Goal: Find contact information: Find contact information

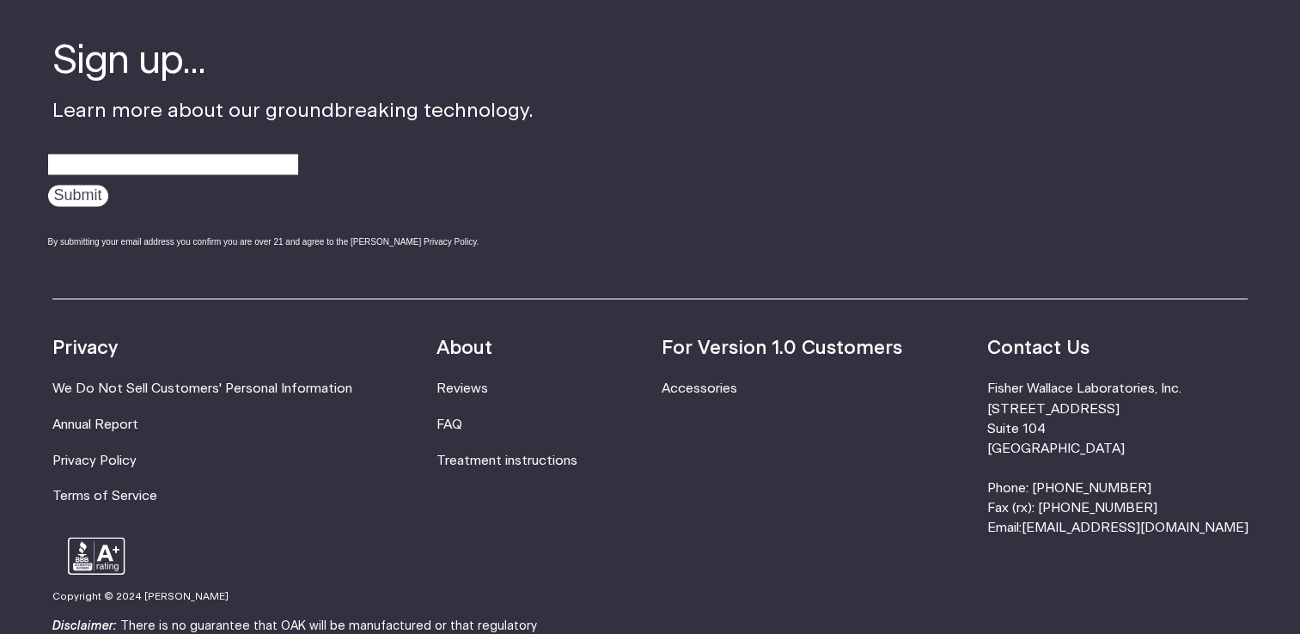
scroll to position [2957, 0]
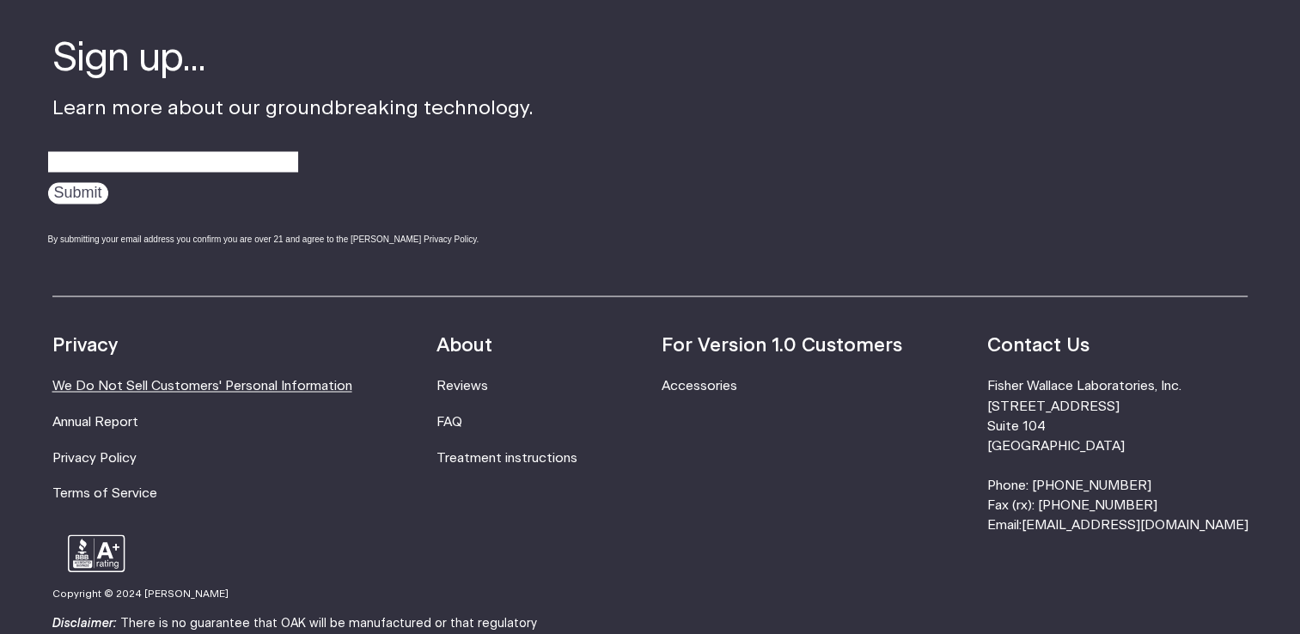
click at [113, 382] on link "We Do Not Sell Customers' Personal Information" at bounding box center [202, 385] width 300 height 13
click at [462, 424] on link "FAQ" at bounding box center [450, 421] width 26 height 13
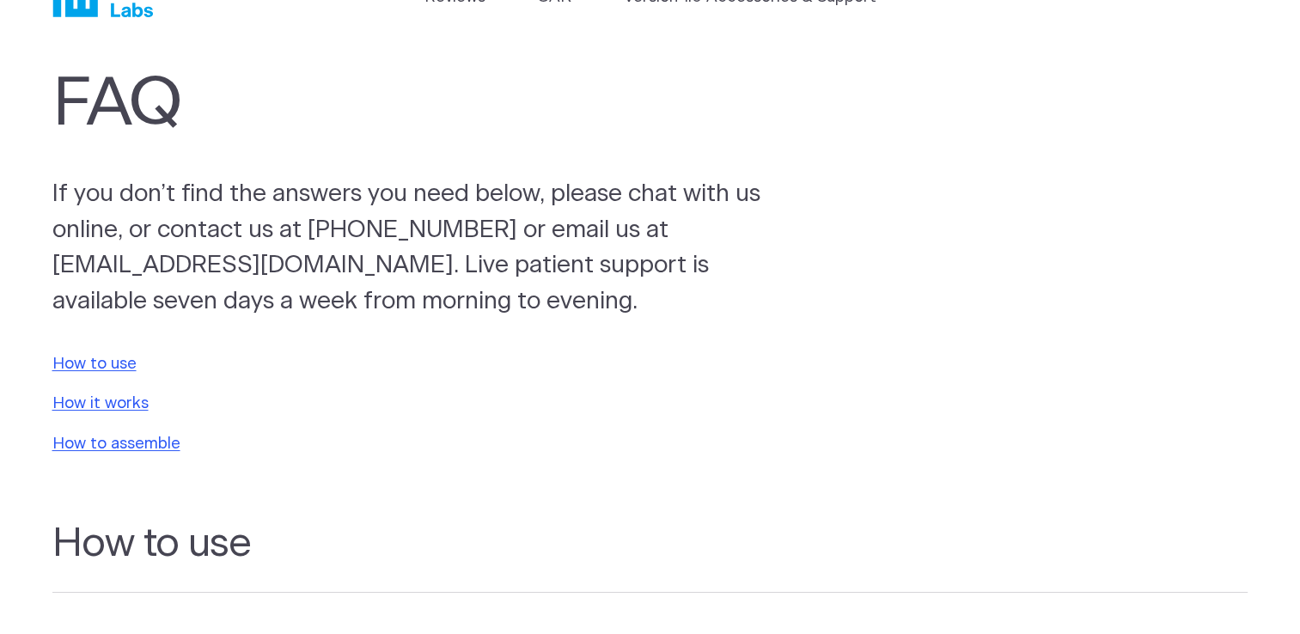
scroll to position [69, 0]
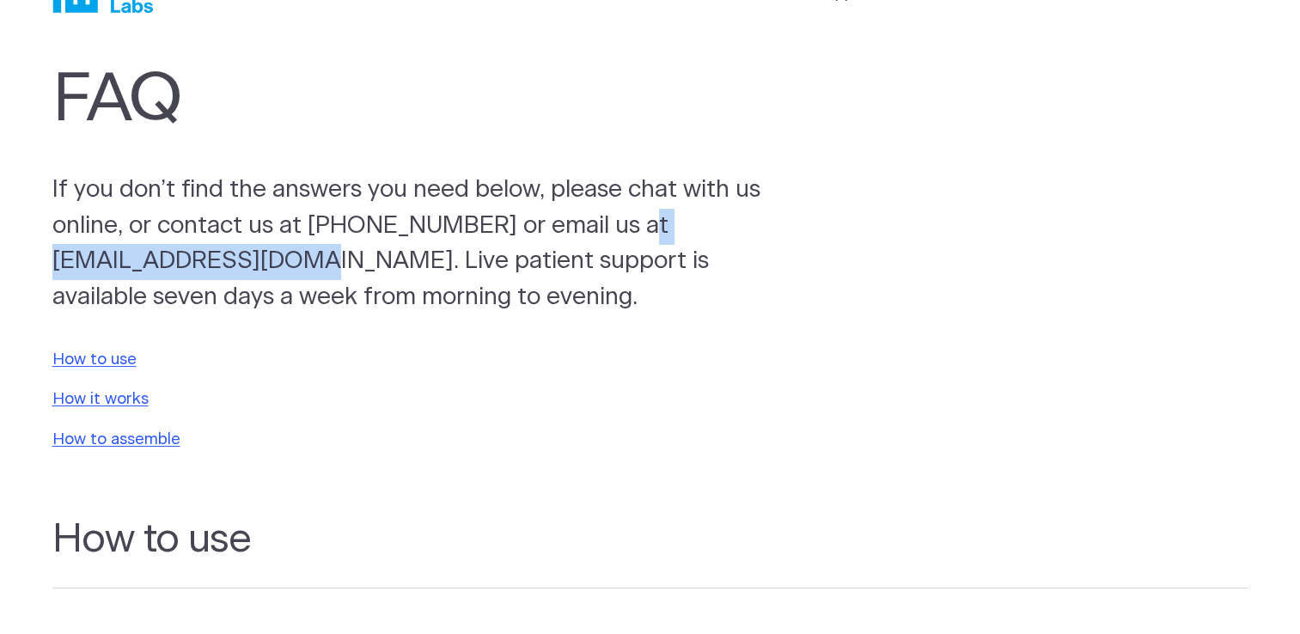
drag, startPoint x: 311, startPoint y: 266, endPoint x: 52, endPoint y: 268, distance: 259.5
click at [52, 268] on p "If you don’t find the answers you need below, please chat with us online, or co…" at bounding box center [427, 244] width 751 height 143
copy p "[EMAIL_ADDRESS][DOMAIN_NAME]"
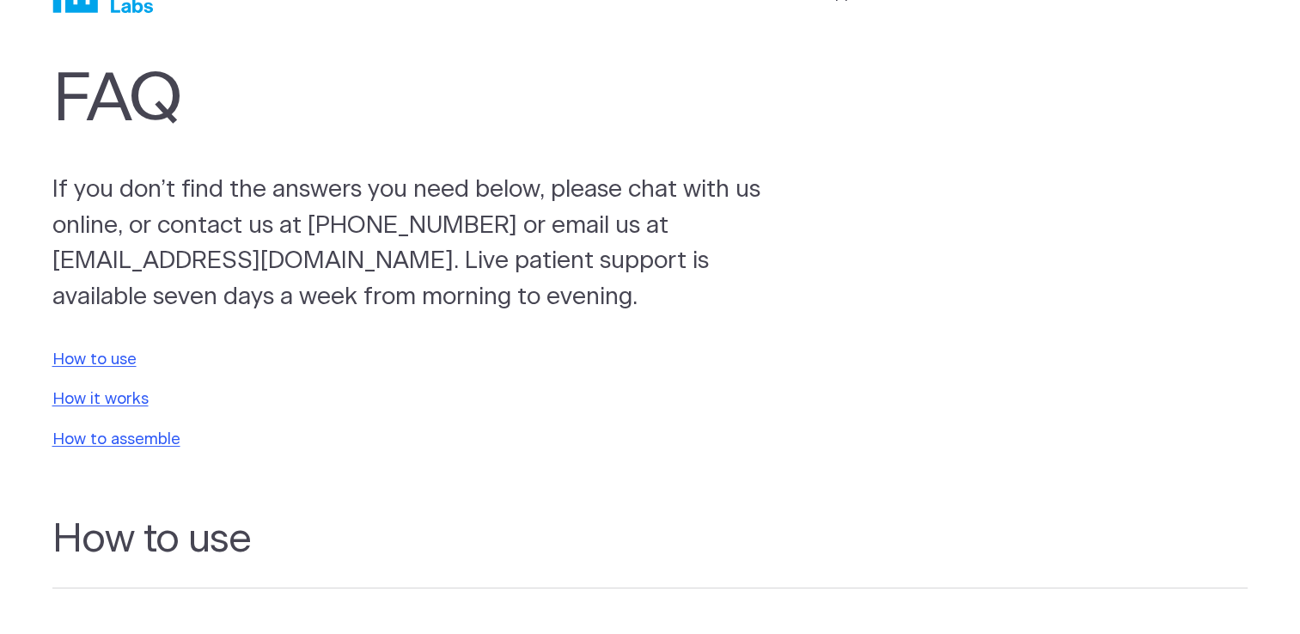
click at [93, 185] on p "If you don’t find the answers you need below, please chat with us online, or co…" at bounding box center [427, 244] width 751 height 143
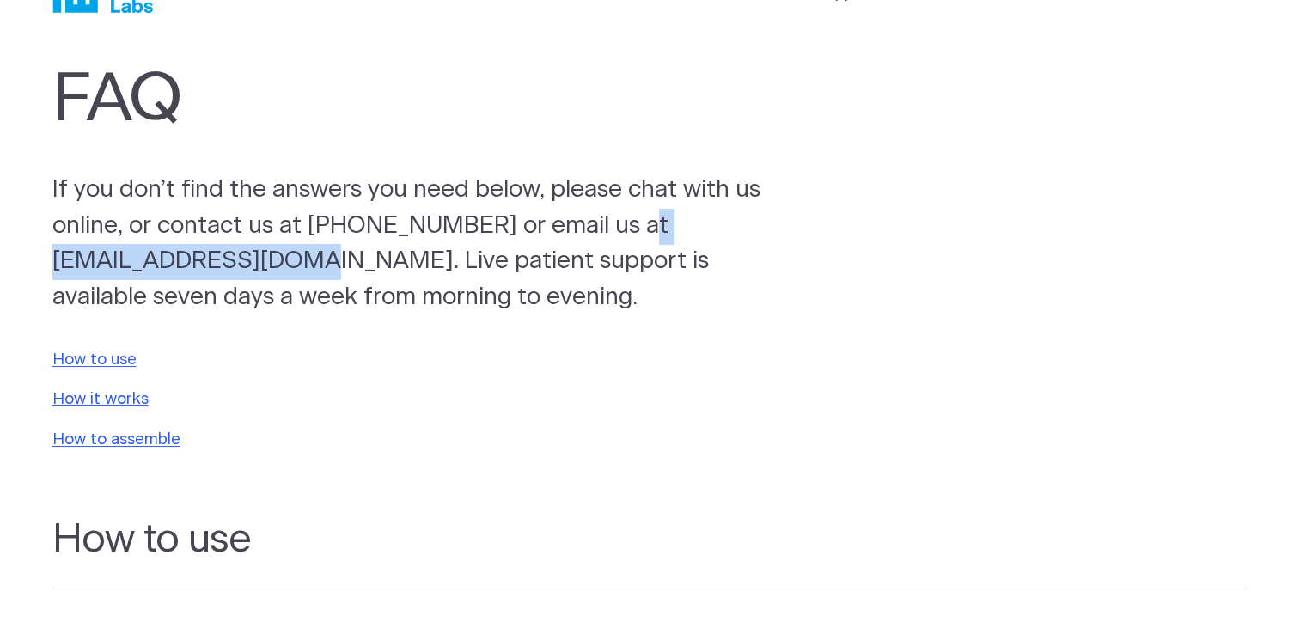
drag, startPoint x: 310, startPoint y: 258, endPoint x: 52, endPoint y: 261, distance: 258.7
click at [52, 261] on p "If you don’t find the answers you need below, please chat with us online, or co…" at bounding box center [427, 244] width 751 height 143
copy p "[EMAIL_ADDRESS][DOMAIN_NAME]"
